Goal: Transaction & Acquisition: Purchase product/service

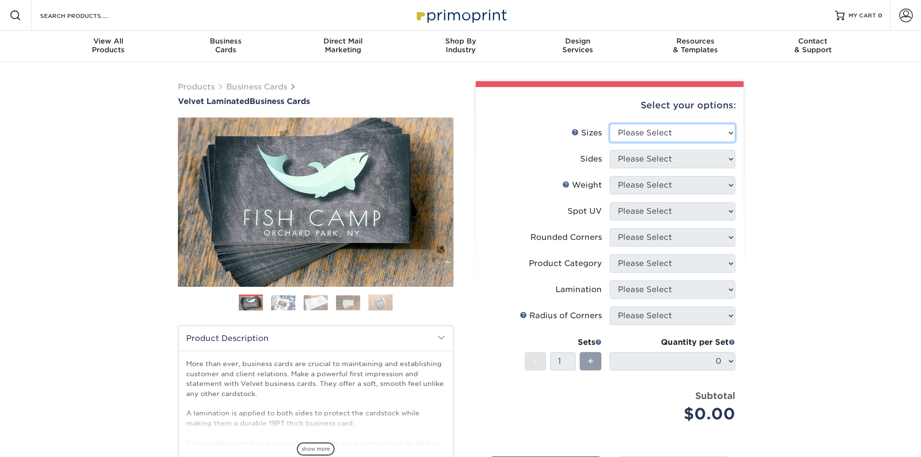
click at [723, 129] on div "Select your options: Sizes Help Sizes Please Select 1.5" x 3.5" - Mini 1.75" x …" at bounding box center [610, 314] width 268 height 455
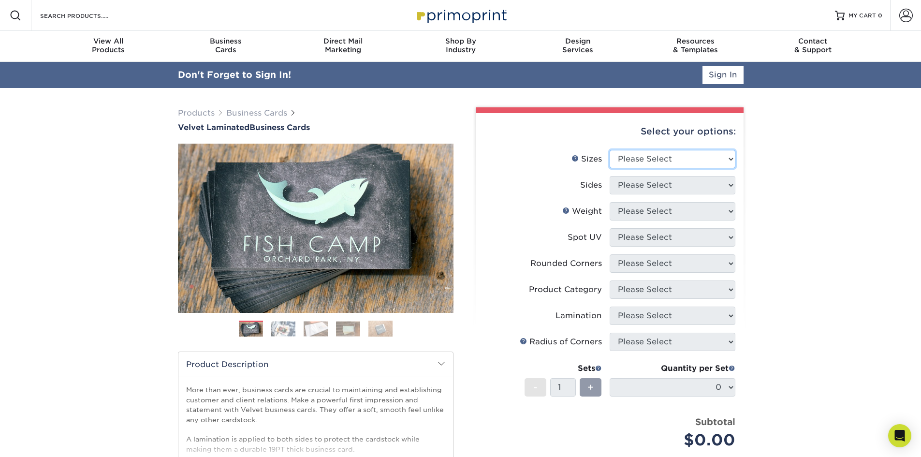
select select "2.00x3.50"
click at [610, 150] on select "Please Select 1.5" x 3.5" - Mini 1.75" x 3.5" - Mini 2" x 2" - Square 2" x 3" -…" at bounding box center [673, 159] width 126 height 18
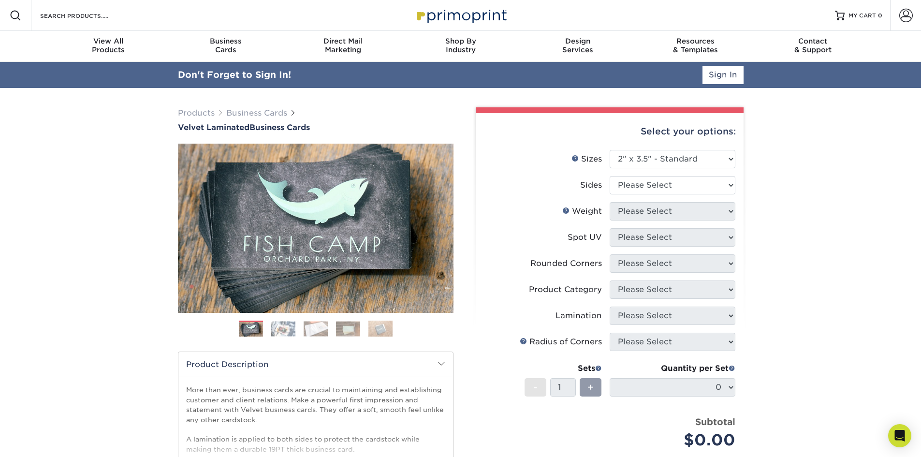
click at [827, 228] on div "Products Business Cards Velvet Laminated Business Cards Previous Next" at bounding box center [460, 346] width 921 height 517
click at [733, 83] on link "Sign In" at bounding box center [723, 75] width 41 height 18
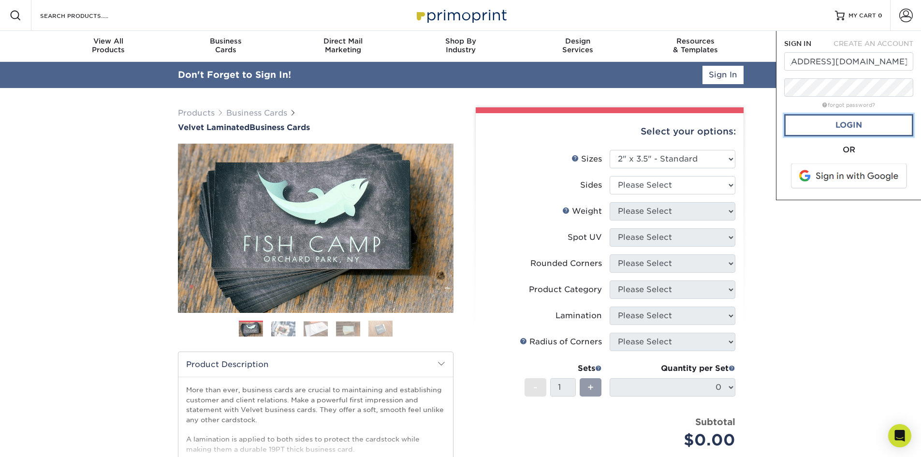
click at [826, 125] on link "Login" at bounding box center [849, 125] width 129 height 22
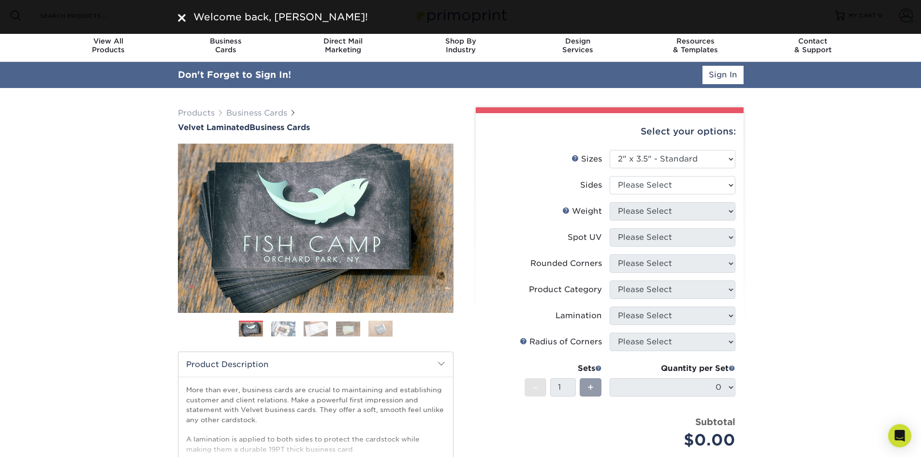
click at [839, 147] on div "Products Business Cards Velvet Laminated Business Cards Previous Next" at bounding box center [460, 346] width 921 height 517
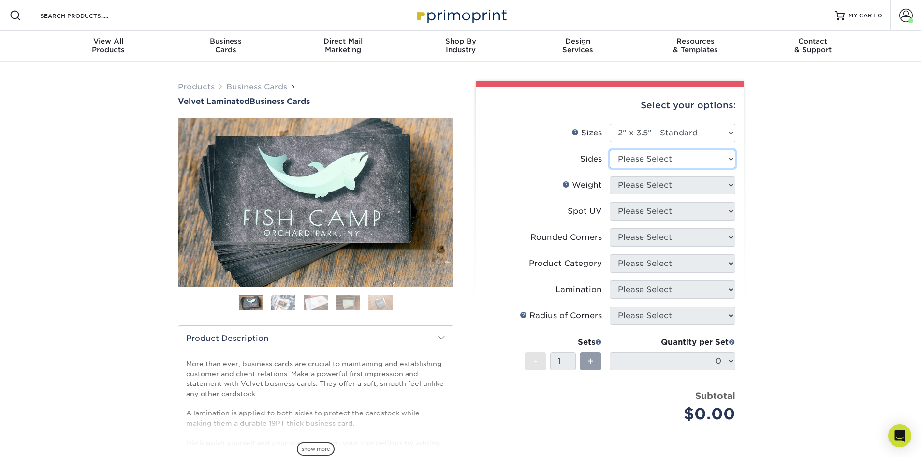
click at [712, 159] on select "Please Select Print Both Sides Print Front Only" at bounding box center [673, 159] width 126 height 18
select select "13abbda7-1d64-4f25-8bb2-c179b224825d"
click at [610, 150] on select "Please Select Print Both Sides Print Front Only" at bounding box center [673, 159] width 126 height 18
click at [716, 184] on select "Please Select 16PT" at bounding box center [673, 185] width 126 height 18
select select "16PT"
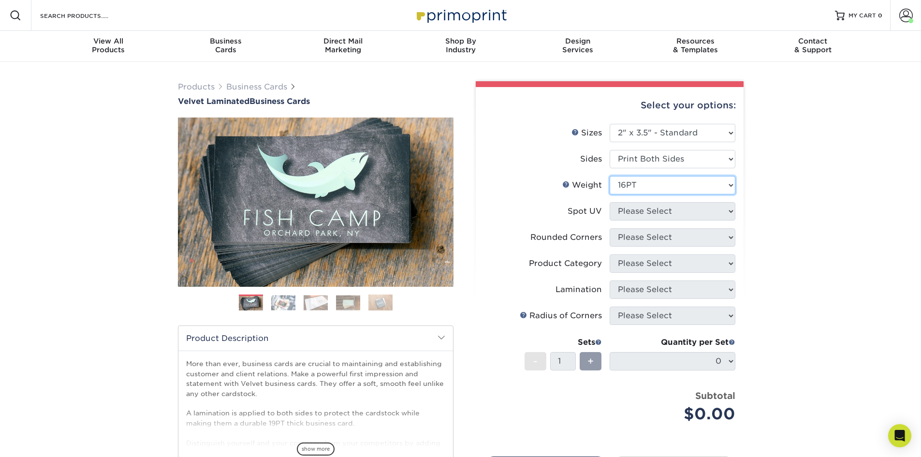
click at [610, 176] on select "Please Select 16PT" at bounding box center [673, 185] width 126 height 18
click at [717, 212] on select "Please Select No Spot UV Front and Back (Both Sides) Front Only Back Only" at bounding box center [673, 211] width 126 height 18
select select "3"
click at [610, 202] on select "Please Select No Spot UV Front and Back (Both Sides) Front Only Back Only" at bounding box center [673, 211] width 126 height 18
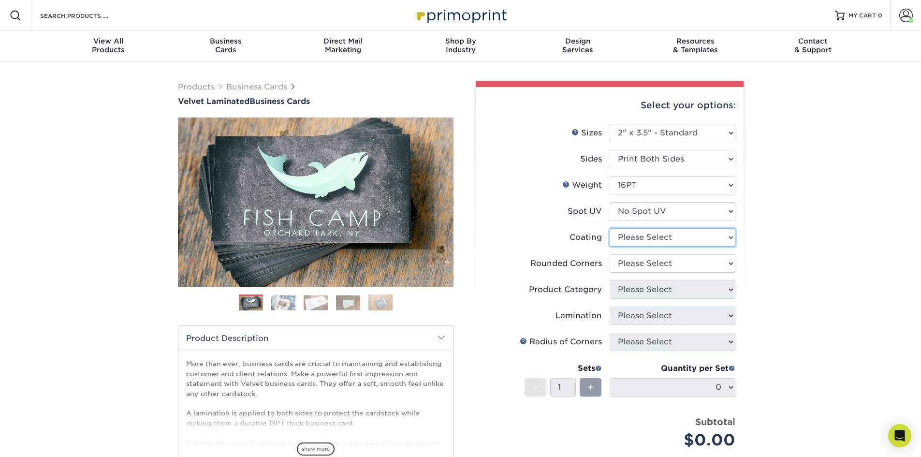
click at [708, 241] on select at bounding box center [673, 237] width 126 height 18
select select "3e7618de-abca-4bda-9f97-8b9129e913d8"
click at [610, 228] on select at bounding box center [673, 237] width 126 height 18
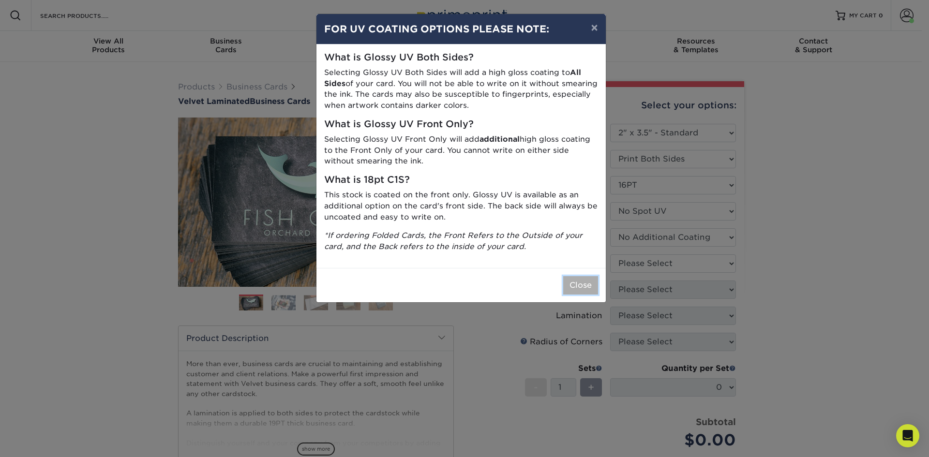
click at [583, 279] on button "Close" at bounding box center [580, 285] width 35 height 18
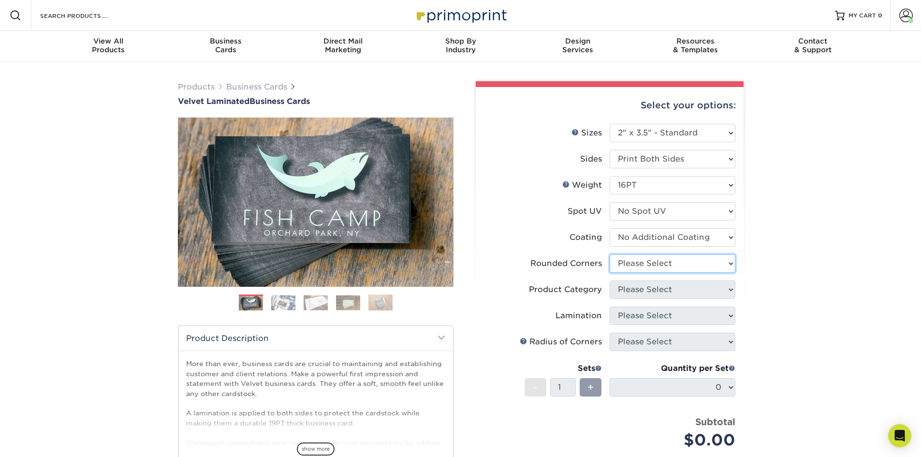
click at [651, 270] on select "Please Select Yes - Round 2 Corners Yes - Round 4 Corners No" at bounding box center [673, 263] width 126 height 18
select select "0"
click at [610, 254] on select "Please Select Yes - Round 2 Corners Yes - Round 4 Corners No" at bounding box center [673, 263] width 126 height 18
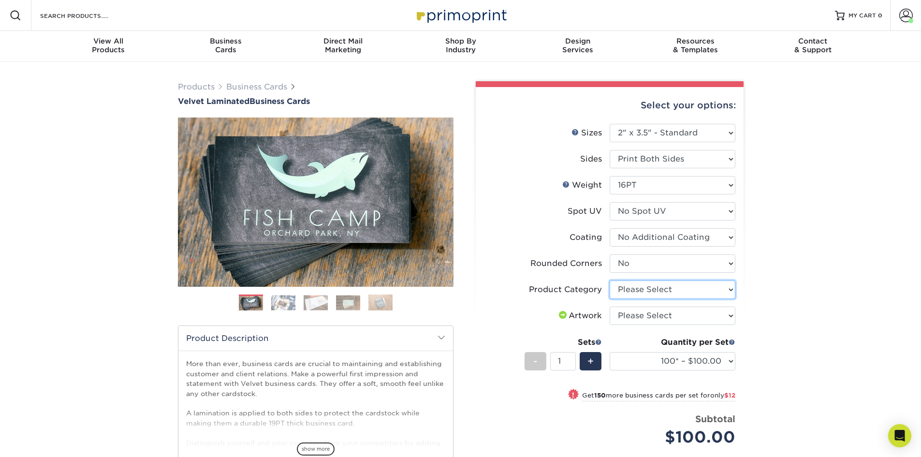
click at [666, 295] on select "Please Select Business Cards" at bounding box center [673, 290] width 126 height 18
select select "3b5148f1-0588-4f88-a218-97bcfdce65c1"
click at [610, 281] on select "Please Select Business Cards" at bounding box center [673, 290] width 126 height 18
click at [694, 315] on select "Please Select I will upload files I need a design - $100" at bounding box center [673, 316] width 126 height 18
click at [610, 307] on select "Please Select I will upload files I need a design - $100" at bounding box center [673, 316] width 126 height 18
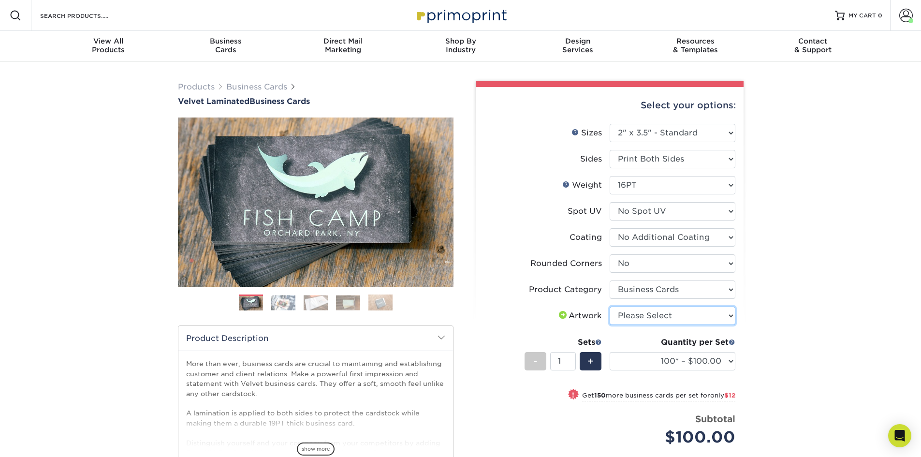
drag, startPoint x: 697, startPoint y: 317, endPoint x: 699, endPoint y: 324, distance: 7.6
click at [697, 317] on select "Please Select I will upload files I need a design - $100" at bounding box center [673, 316] width 126 height 18
select select "upload"
click at [610, 307] on select "Please Select I will upload files I need a design - $100" at bounding box center [673, 316] width 126 height 18
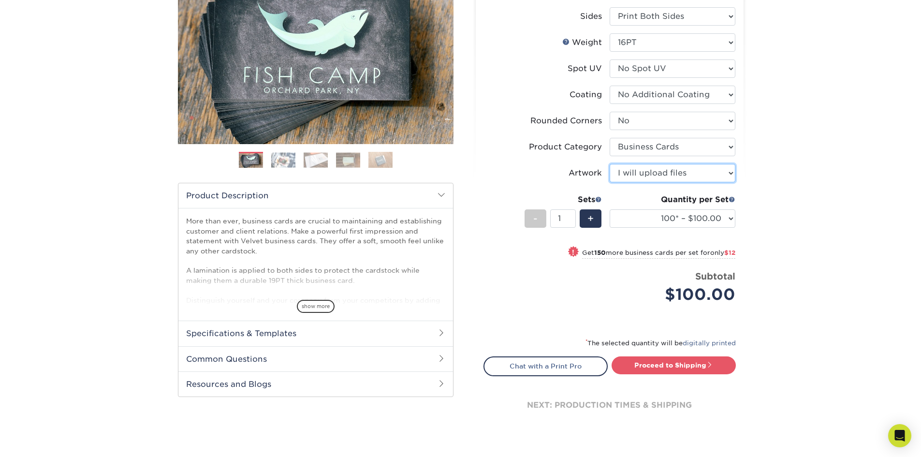
scroll to position [145, 0]
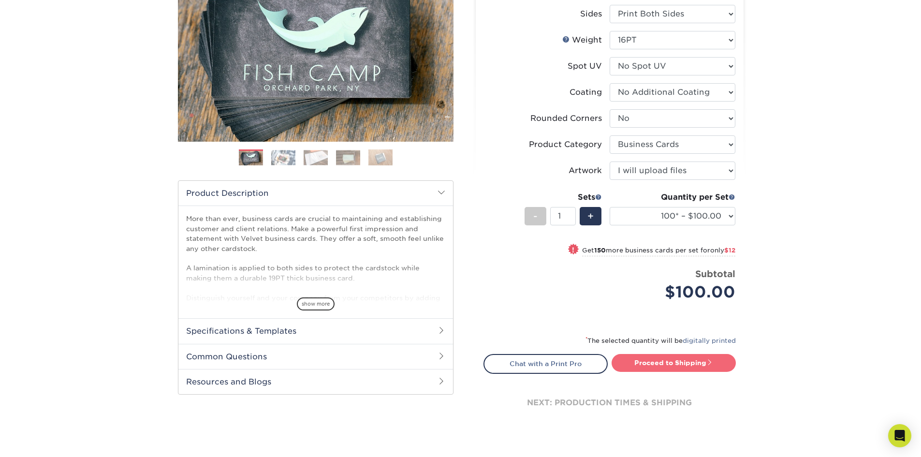
click at [692, 360] on link "Proceed to Shipping" at bounding box center [674, 362] width 124 height 17
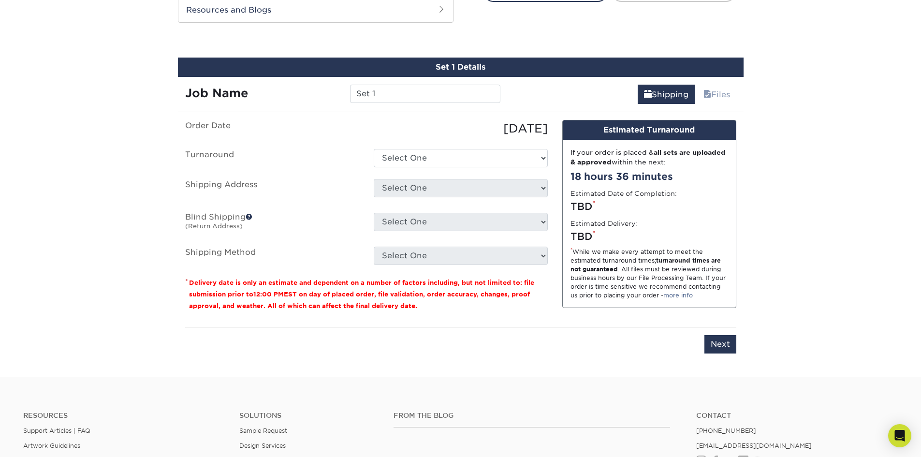
scroll to position [526, 0]
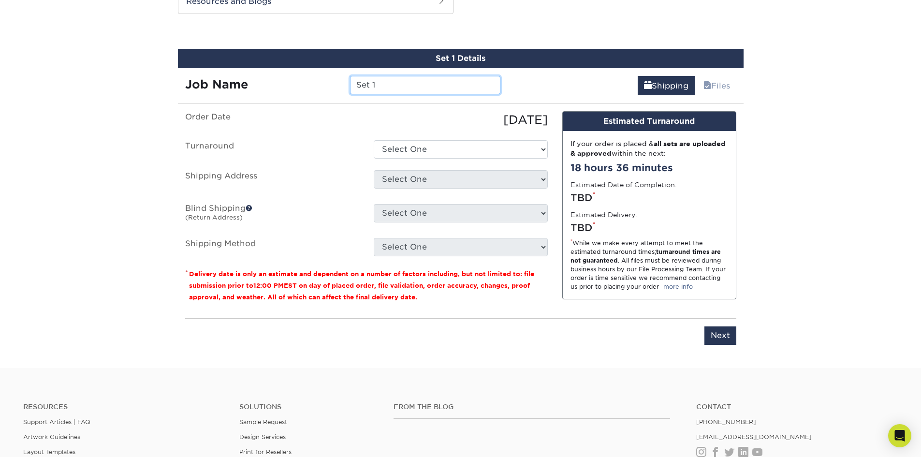
drag, startPoint x: 419, startPoint y: 90, endPoint x: 345, endPoint y: 86, distance: 74.1
click at [346, 88] on div "Set 1" at bounding box center [425, 85] width 165 height 18
type input "[PERSON_NAME]"
click at [424, 149] on select "Select One 2-4 Business Days 2 Day Next Business Day" at bounding box center [461, 149] width 174 height 18
select select "2ada4704-3e6d-433a-a581-722d89888c56"
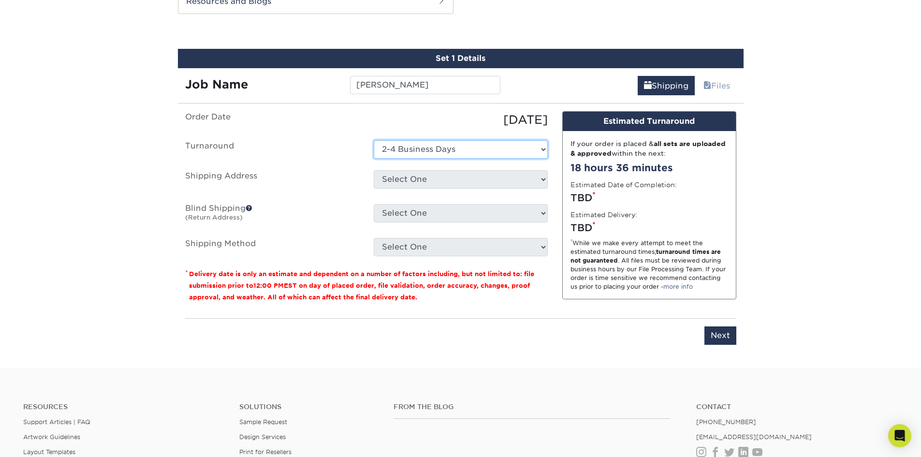
click at [374, 140] on select "Select One 2-4 Business Days 2 Day Next Business Day" at bounding box center [461, 149] width 174 height 18
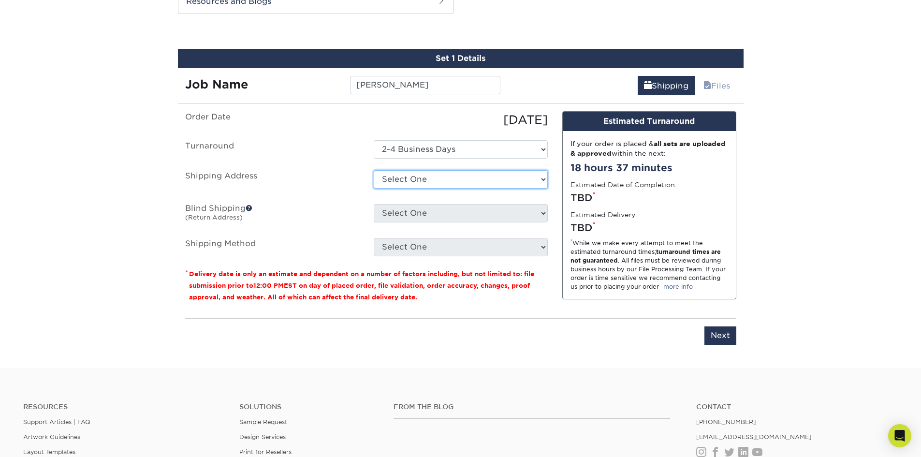
click at [400, 181] on select "Select One 1000 HEALTH PARK DR, BRENTWOOD, TN 1000 HEALTH PARK DR, BRENTWOOD, T…" at bounding box center [461, 179] width 174 height 18
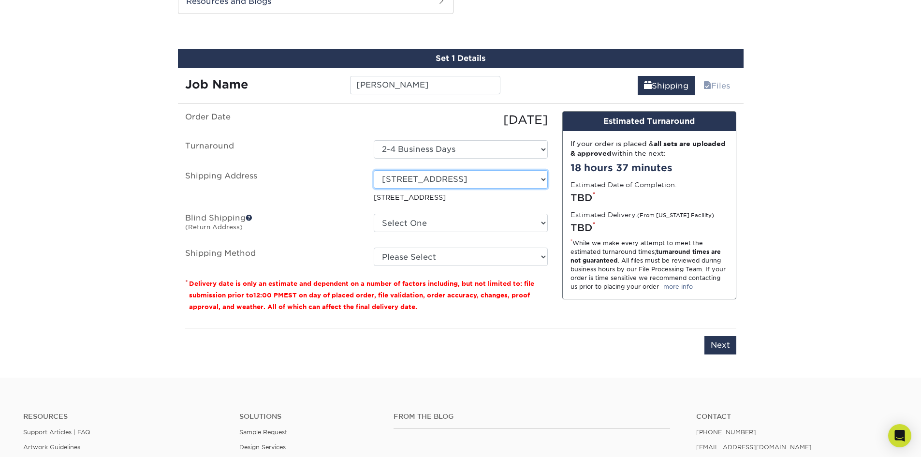
click at [453, 178] on select "Select One 1000 HEALTH PARK DR, BRENTWOOD, TN 1000 HEALTH PARK DR, BRENTWOOD, T…" at bounding box center [461, 179] width 174 height 18
select select "271482"
click at [462, 236] on div "Select One 1000 HEALTH PARK DR, BRENTWOOD, TN 1000 HEALTH PARK DR, BRENTWOOD, T…" at bounding box center [461, 225] width 189 height 22
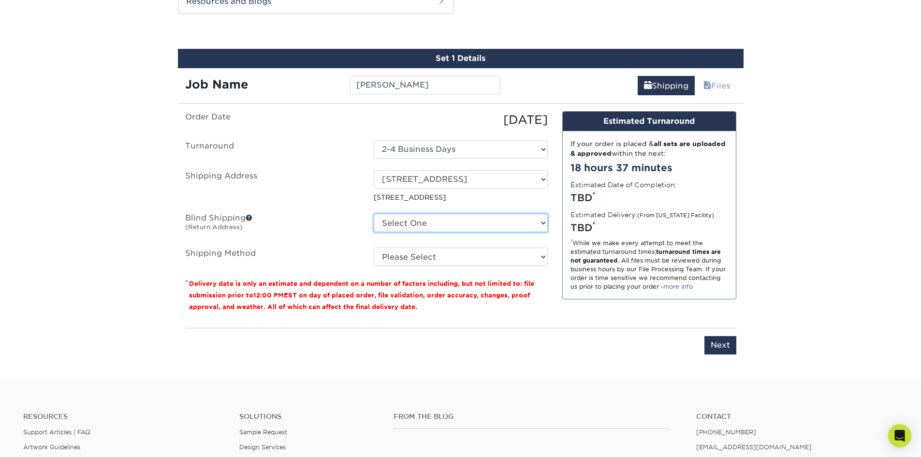
click at [460, 228] on select "Select One 1000 HEALTH PARK DR, BRENTWOOD, TN 1000 HEALTH PARK DR, BRENTWOOD, T…" at bounding box center [461, 223] width 174 height 18
click at [326, 251] on label "Shipping Method" at bounding box center [272, 257] width 189 height 18
click at [453, 225] on select "Select One 1000 HEALTH PARK DR, BRENTWOOD, TN 1000 HEALTH PARK DR, BRENTWOOD, T…" at bounding box center [461, 223] width 174 height 18
click at [302, 215] on label "Blind Shipping (Return Address)" at bounding box center [272, 225] width 189 height 22
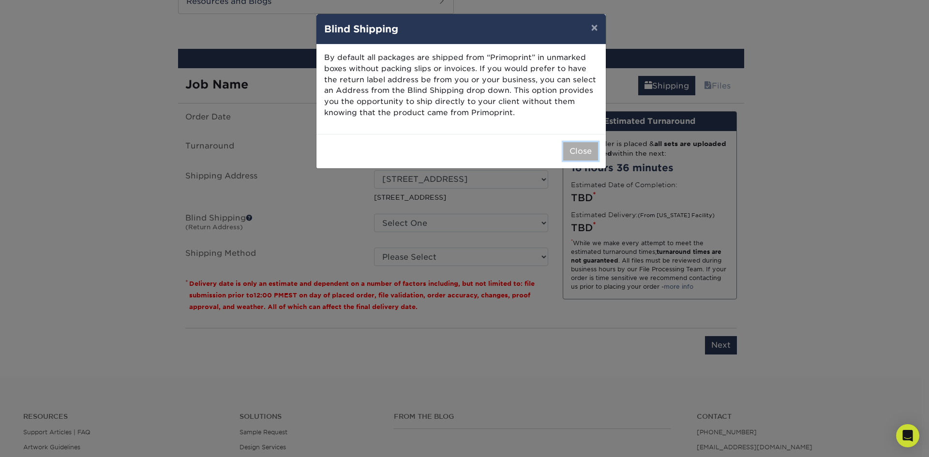
click at [583, 147] on button "Close" at bounding box center [580, 151] width 35 height 18
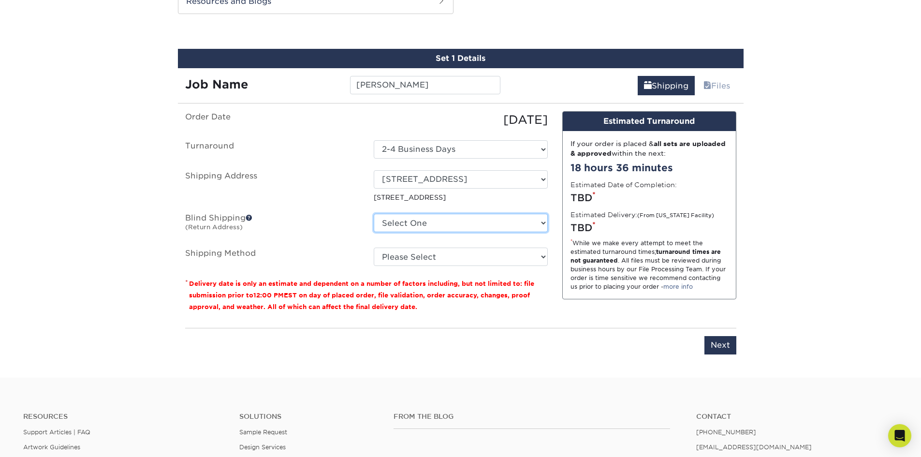
click at [426, 221] on select "Select One 1000 HEALTH PARK DR, BRENTWOOD, TN 1000 HEALTH PARK DR, BRENTWOOD, T…" at bounding box center [461, 223] width 174 height 18
click at [557, 349] on div "Please enter job name and select desired turnaround time, shipping address and …" at bounding box center [460, 341] width 551 height 27
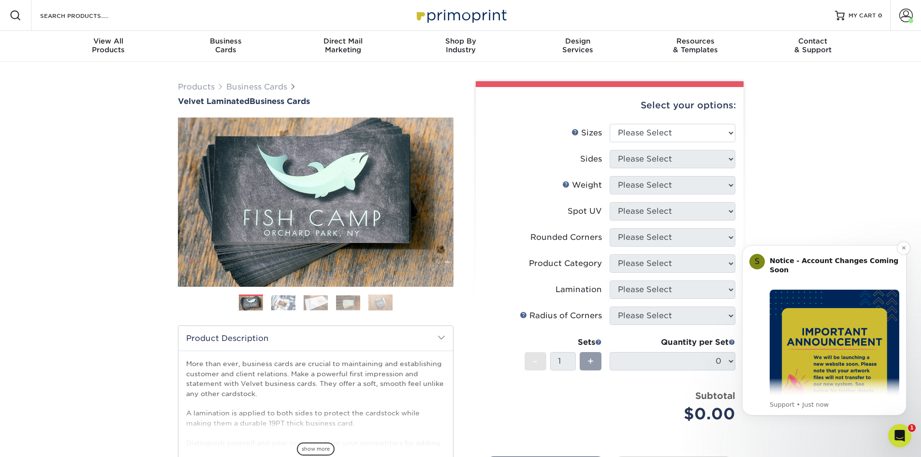
click at [844, 365] on img "Message content" at bounding box center [835, 355] width 130 height 130
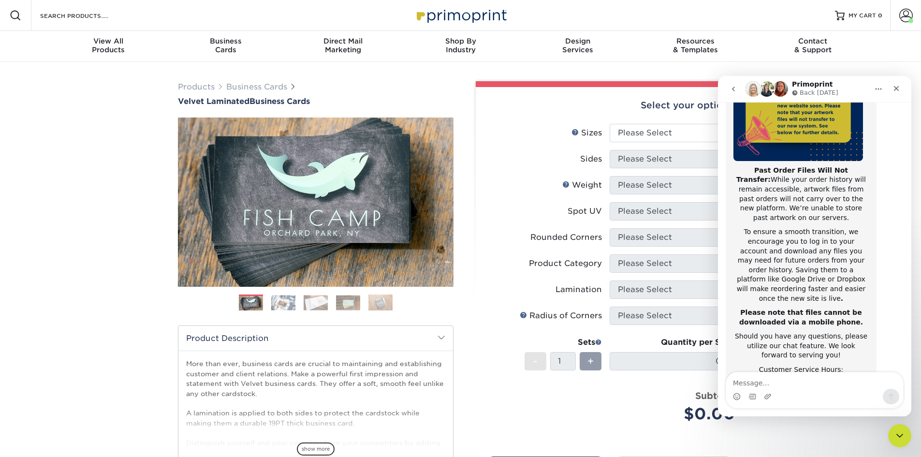
scroll to position [153, 0]
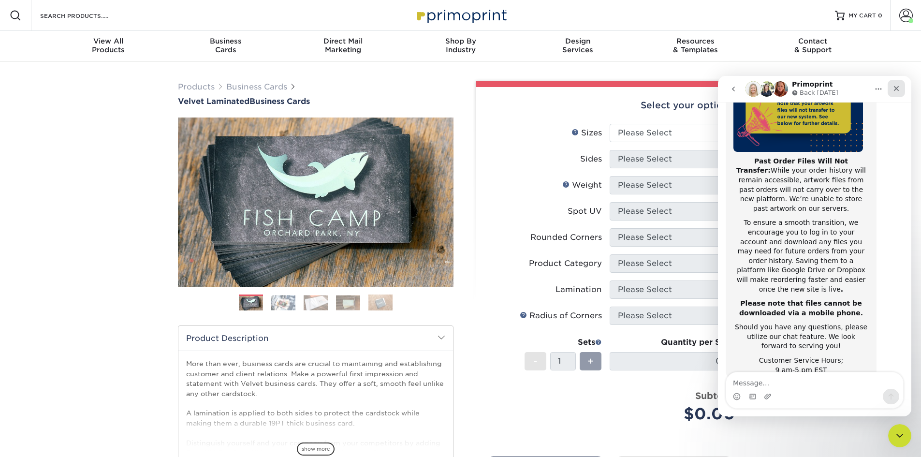
click at [894, 90] on icon "Close" at bounding box center [897, 89] width 8 height 8
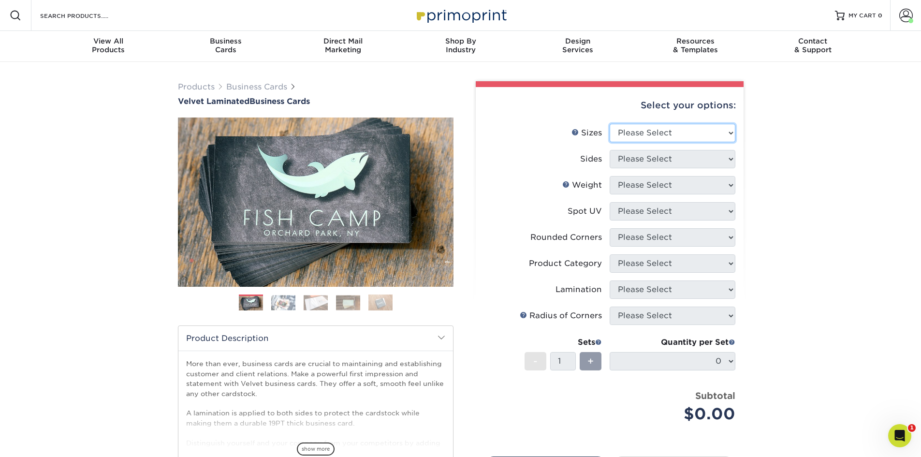
click at [680, 135] on select "Please Select 1.5" x 3.5" - Mini 1.75" x 3.5" - Mini 2" x 2" - Square 2" x 3" -…" at bounding box center [673, 133] width 126 height 18
select select "2.00x3.50"
click at [610, 124] on select "Please Select 1.5" x 3.5" - Mini 1.75" x 3.5" - Mini 2" x 2" - Square 2" x 3" -…" at bounding box center [673, 133] width 126 height 18
click at [680, 162] on select "Please Select Print Both Sides Print Front Only" at bounding box center [673, 159] width 126 height 18
select select "13abbda7-1d64-4f25-8bb2-c179b224825d"
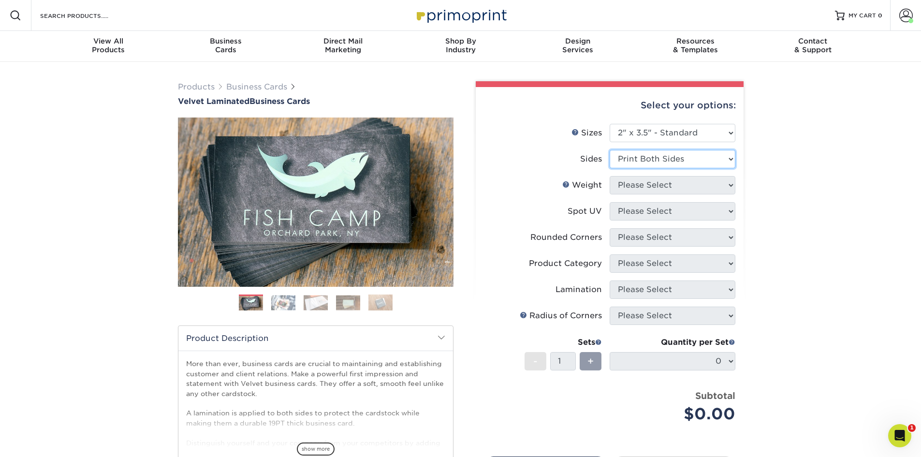
click at [610, 150] on select "Please Select Print Both Sides Print Front Only" at bounding box center [673, 159] width 126 height 18
click at [674, 187] on select "Please Select 16PT" at bounding box center [673, 185] width 126 height 18
select select "16PT"
click at [610, 176] on select "Please Select 16PT" at bounding box center [673, 185] width 126 height 18
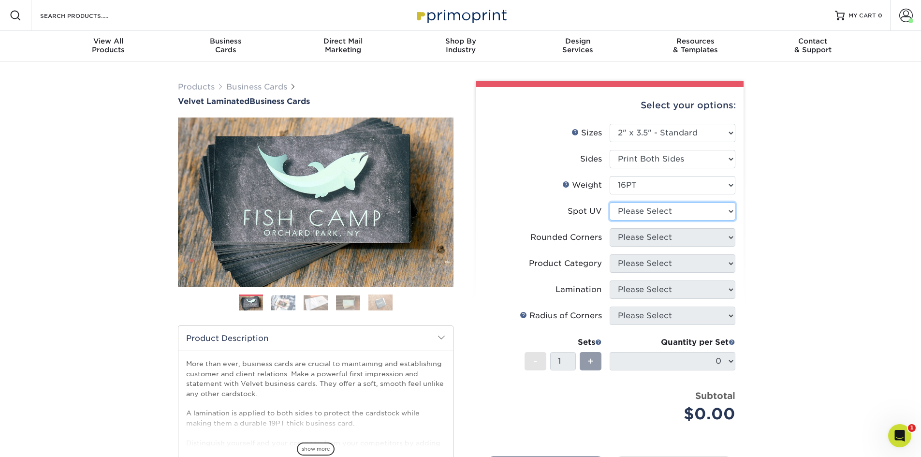
click at [673, 211] on select "Please Select No Spot UV Front and Back (Both Sides) Front Only Back Only" at bounding box center [673, 211] width 126 height 18
select select "3"
click at [610, 202] on select "Please Select No Spot UV Front and Back (Both Sides) Front Only Back Only" at bounding box center [673, 211] width 126 height 18
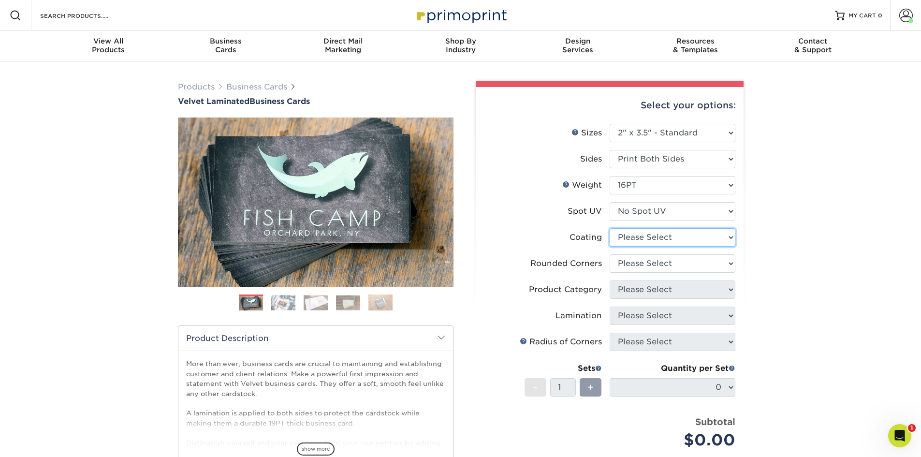
click at [678, 244] on select at bounding box center [673, 237] width 126 height 18
select select "3e7618de-abca-4bda-9f97-8b9129e913d8"
click at [610, 228] on select at bounding box center [673, 237] width 126 height 18
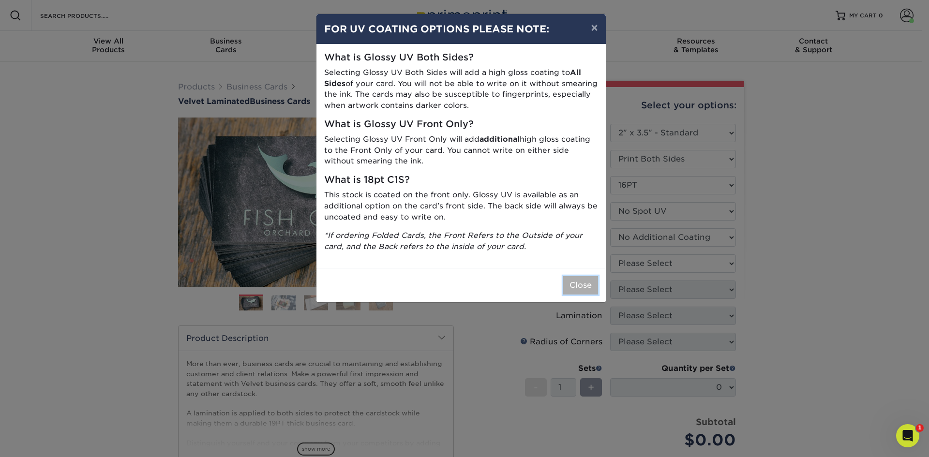
click at [588, 282] on button "Close" at bounding box center [580, 285] width 35 height 18
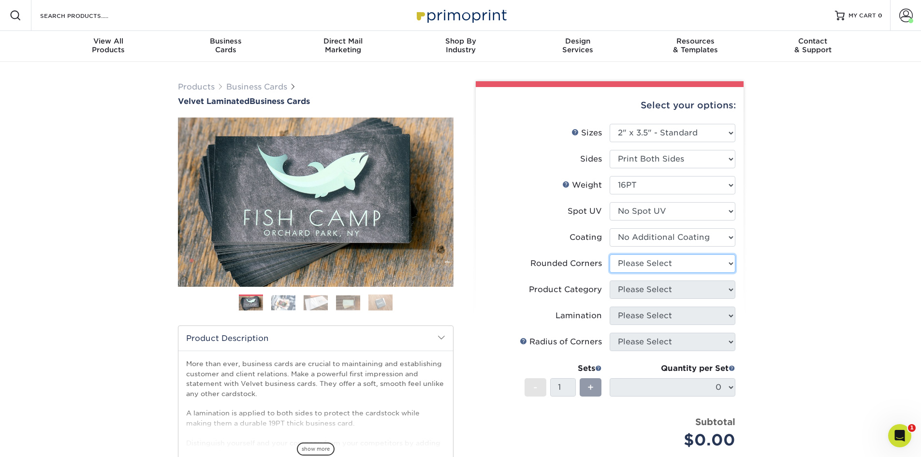
click at [645, 268] on select "Please Select Yes - Round 2 Corners Yes - Round 4 Corners No" at bounding box center [673, 263] width 126 height 18
select select "0"
click at [610, 254] on select "Please Select Yes - Round 2 Corners Yes - Round 4 Corners No" at bounding box center [673, 263] width 126 height 18
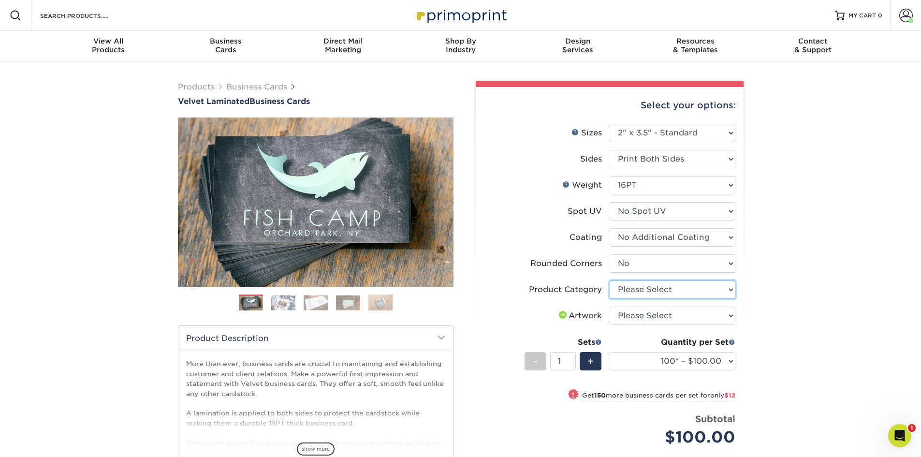
click at [636, 287] on select "Please Select Business Cards" at bounding box center [673, 290] width 126 height 18
select select "3b5148f1-0588-4f88-a218-97bcfdce65c1"
click at [610, 281] on select "Please Select Business Cards" at bounding box center [673, 290] width 126 height 18
click at [643, 317] on select "Please Select I will upload files I need a design - $100" at bounding box center [673, 316] width 126 height 18
select select "upload"
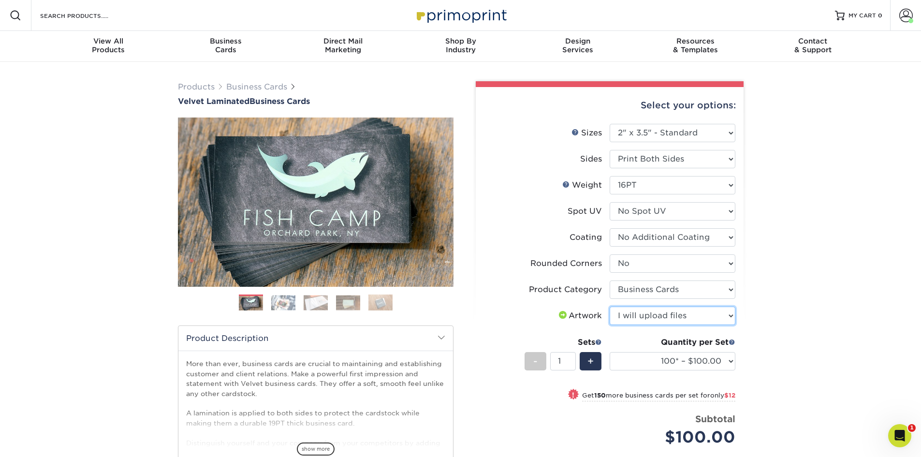
click at [610, 307] on select "Please Select I will upload files I need a design - $100" at bounding box center [673, 316] width 126 height 18
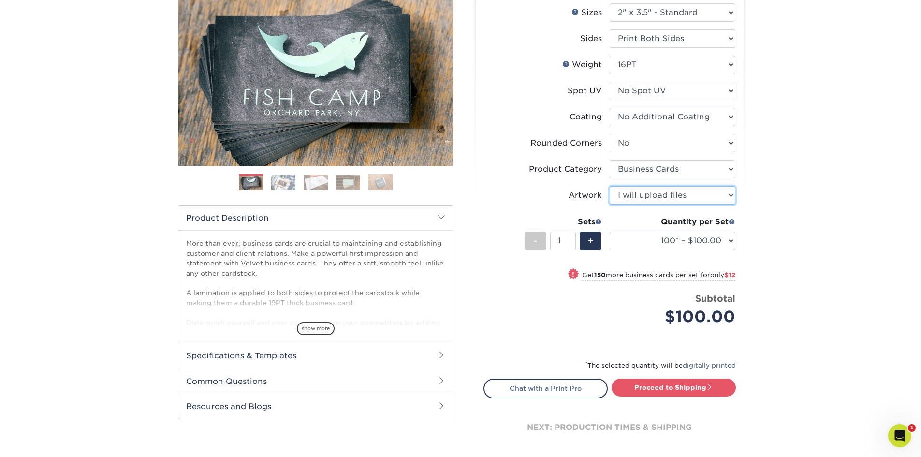
scroll to position [145, 0]
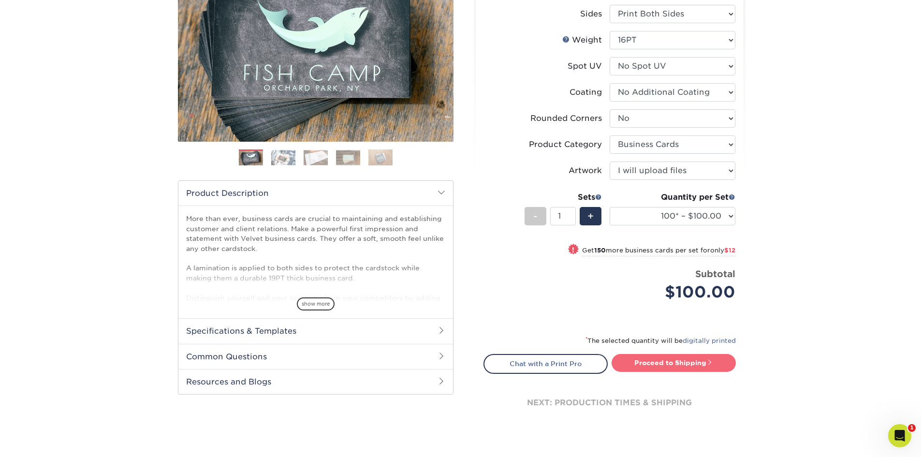
click at [706, 358] on link "Proceed to Shipping" at bounding box center [674, 362] width 124 height 17
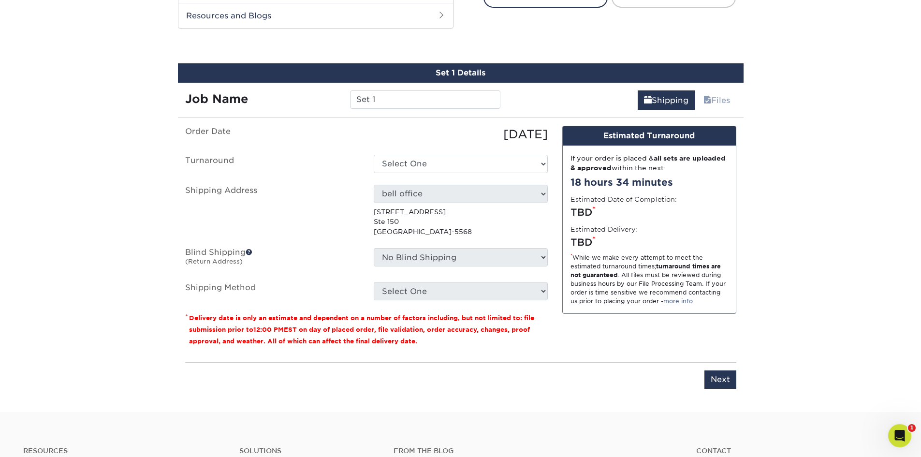
scroll to position [526, 0]
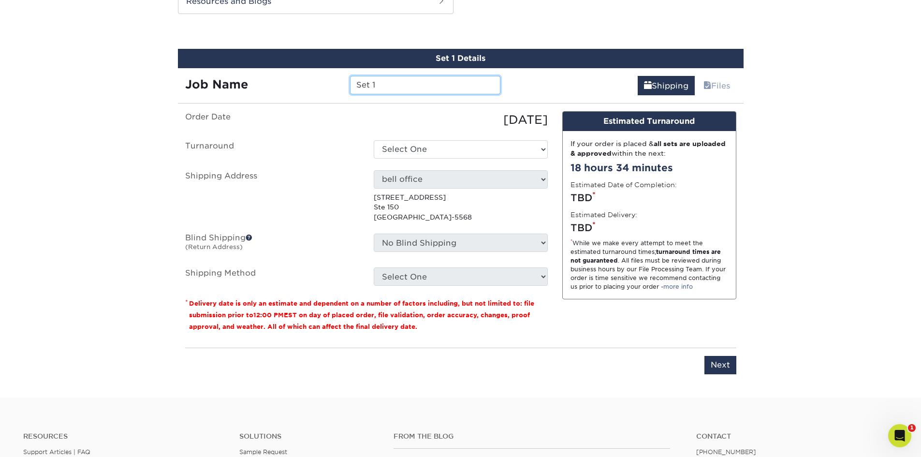
drag, startPoint x: 357, startPoint y: 86, endPoint x: 314, endPoint y: 87, distance: 42.6
click at [314, 87] on div "Job Name Set 1" at bounding box center [343, 85] width 330 height 18
type input "[PERSON_NAME]"
click at [391, 144] on select "Select One 2-4 Business Days 2 Day Next Business Day" at bounding box center [461, 149] width 174 height 18
select select "2ada4704-3e6d-433a-a581-722d89888c56"
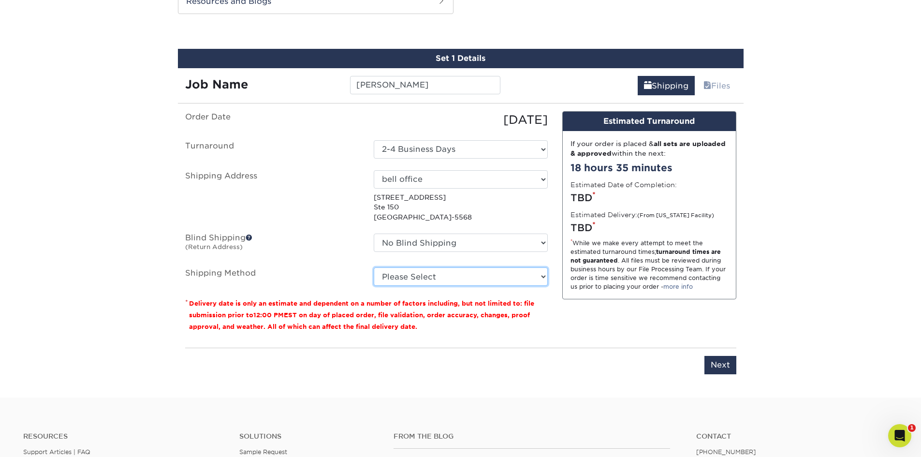
click at [422, 280] on select "Please Select Ground Shipping (+$7.84) 3 Day Shipping Service (+$15.34) 2 Day A…" at bounding box center [461, 276] width 174 height 18
select select "03"
click at [374, 267] on select "Please Select Ground Shipping (+$7.84) 3 Day Shipping Service (+$15.34) 2 Day A…" at bounding box center [461, 276] width 174 height 18
drag, startPoint x: 722, startPoint y: 360, endPoint x: 724, endPoint y: 353, distance: 7.5
click at [722, 360] on input "Next" at bounding box center [721, 365] width 32 height 18
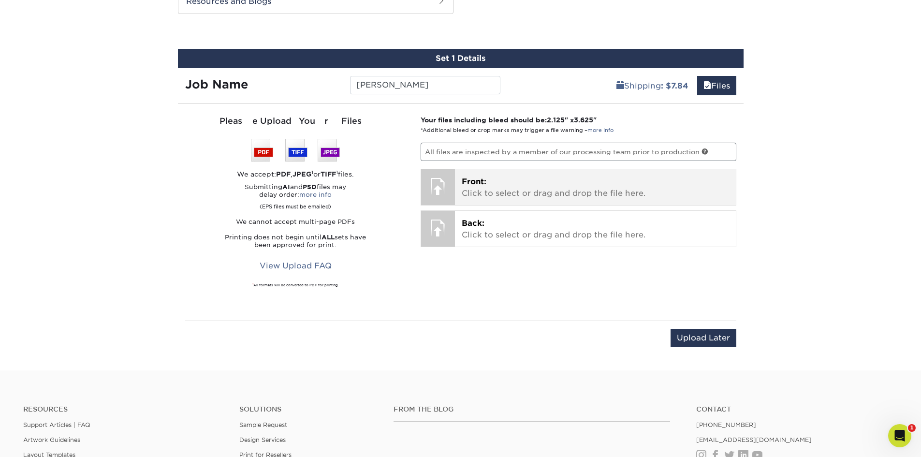
click at [554, 186] on p "Front: Click to select or drag and drop the file here." at bounding box center [595, 187] width 267 height 23
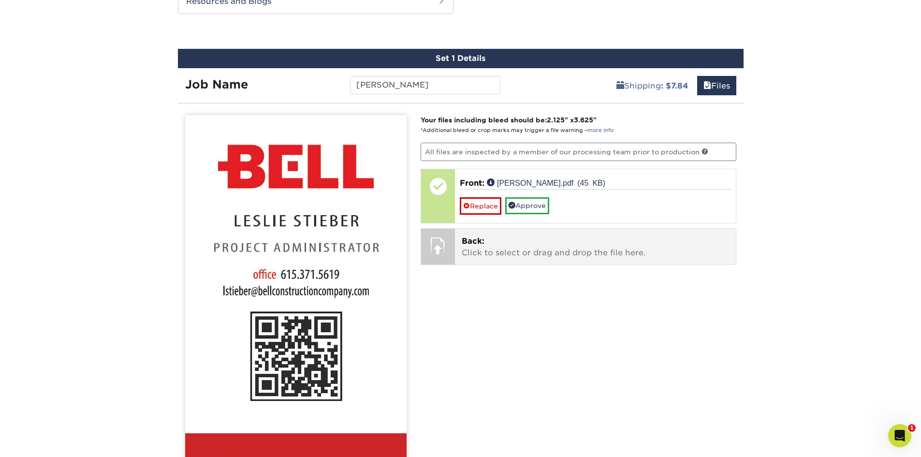
click at [539, 244] on p "Back: Click to select or drag and drop the file here." at bounding box center [595, 247] width 267 height 23
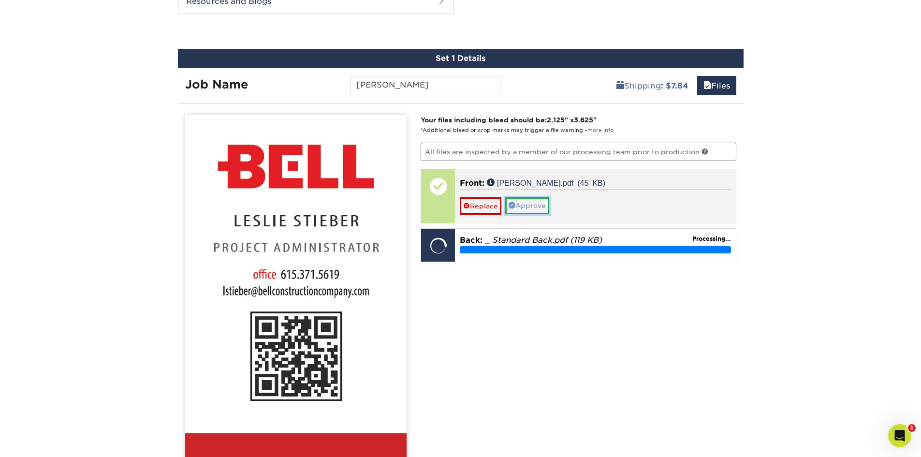
click at [532, 206] on link "Approve" at bounding box center [527, 205] width 44 height 16
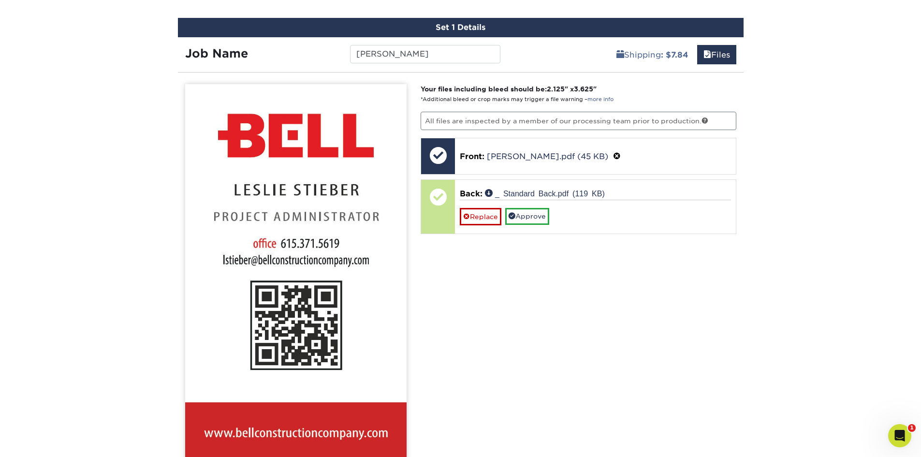
scroll to position [623, 0]
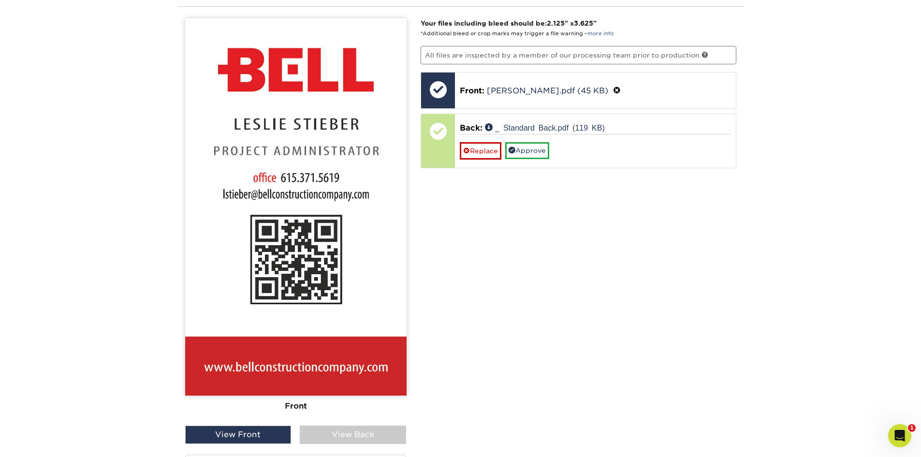
click at [352, 435] on div "View Back" at bounding box center [353, 435] width 106 height 18
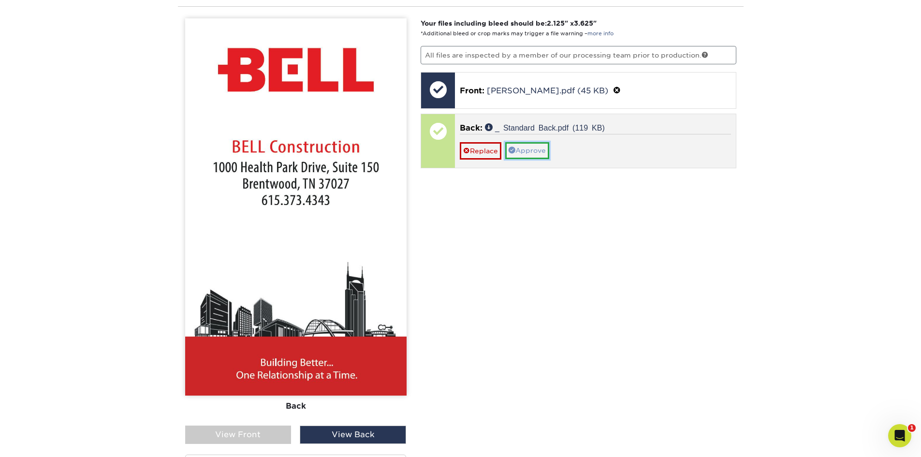
click at [532, 151] on link "Approve" at bounding box center [527, 150] width 44 height 16
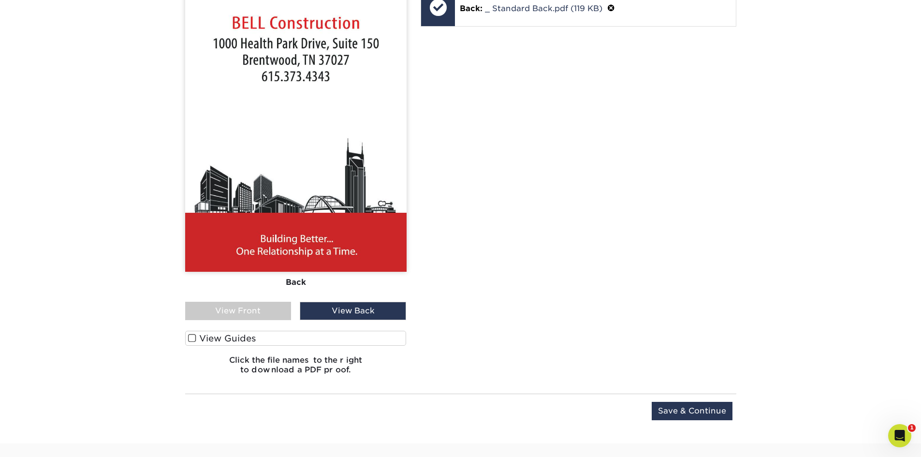
scroll to position [768, 0]
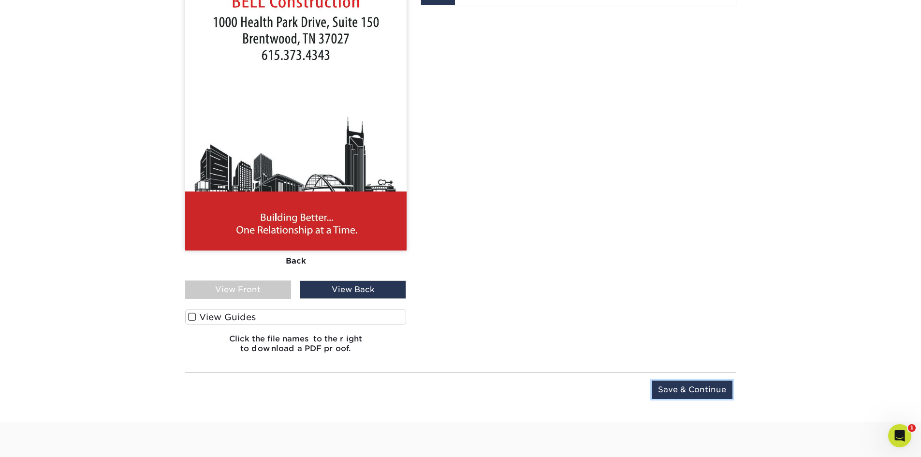
click at [680, 393] on input "Save & Continue" at bounding box center [692, 390] width 81 height 18
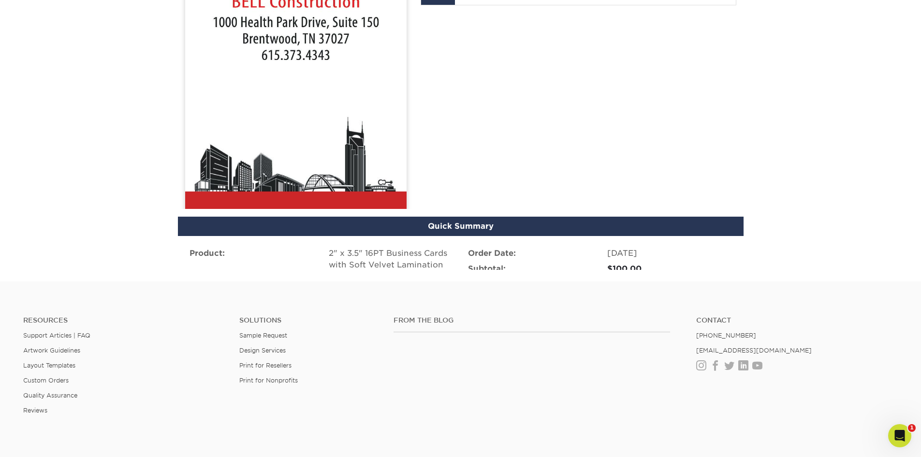
scroll to position [633, 0]
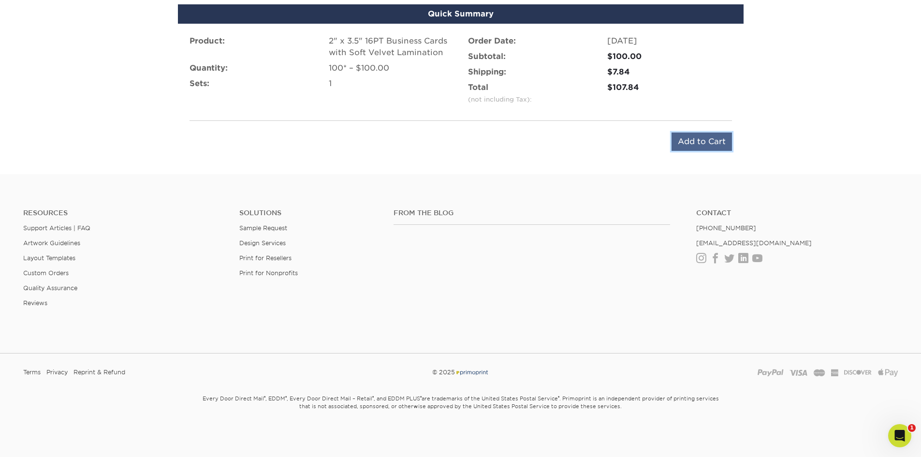
click at [727, 142] on input "Add to Cart" at bounding box center [702, 142] width 60 height 18
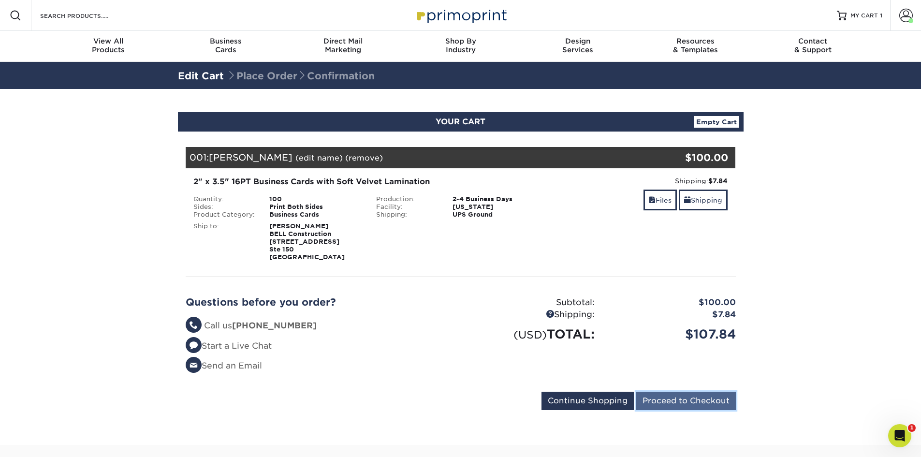
click at [675, 403] on input "Proceed to Checkout" at bounding box center [687, 401] width 100 height 18
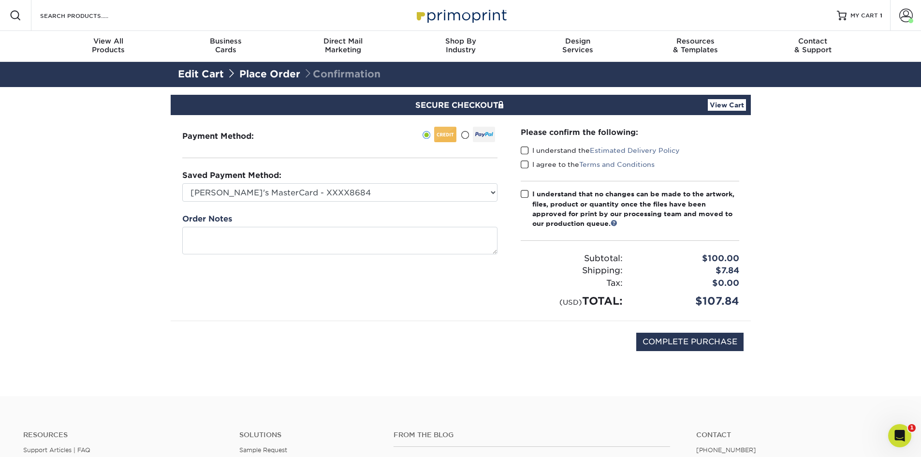
click at [521, 150] on span at bounding box center [525, 150] width 8 height 9
click at [0, 0] on input "I understand the Estimated Delivery Policy" at bounding box center [0, 0] width 0 height 0
drag, startPoint x: 525, startPoint y: 166, endPoint x: 523, endPoint y: 180, distance: 13.7
click at [525, 166] on span at bounding box center [525, 164] width 8 height 9
click at [0, 0] on input "I agree to the Terms and Conditions" at bounding box center [0, 0] width 0 height 0
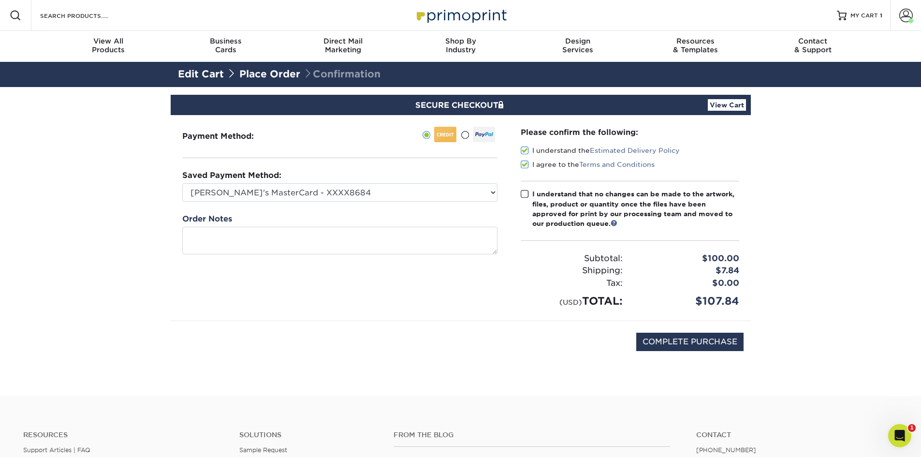
click at [525, 193] on span at bounding box center [525, 194] width 8 height 9
click at [0, 0] on input "I understand that no changes can be made to the artwork, files, product or quan…" at bounding box center [0, 0] width 0 height 0
drag, startPoint x: 691, startPoint y: 335, endPoint x: 715, endPoint y: 323, distance: 27.0
click at [692, 335] on input "COMPLETE PURCHASE" at bounding box center [690, 342] width 107 height 18
type input "COMPLETE PURCHASE"
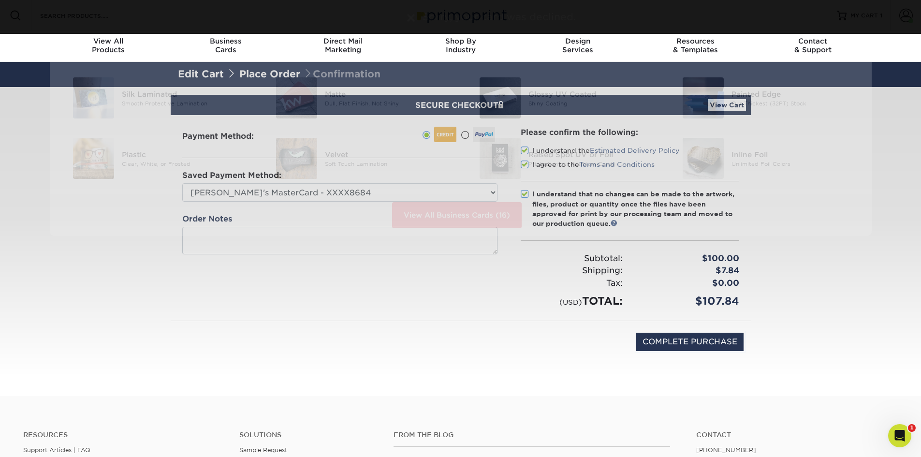
click at [776, 263] on section "SECURE CHECKOUT View Cart Payment Method: Saved Payment Method:" at bounding box center [460, 241] width 921 height 309
